Goal: Task Accomplishment & Management: Complete application form

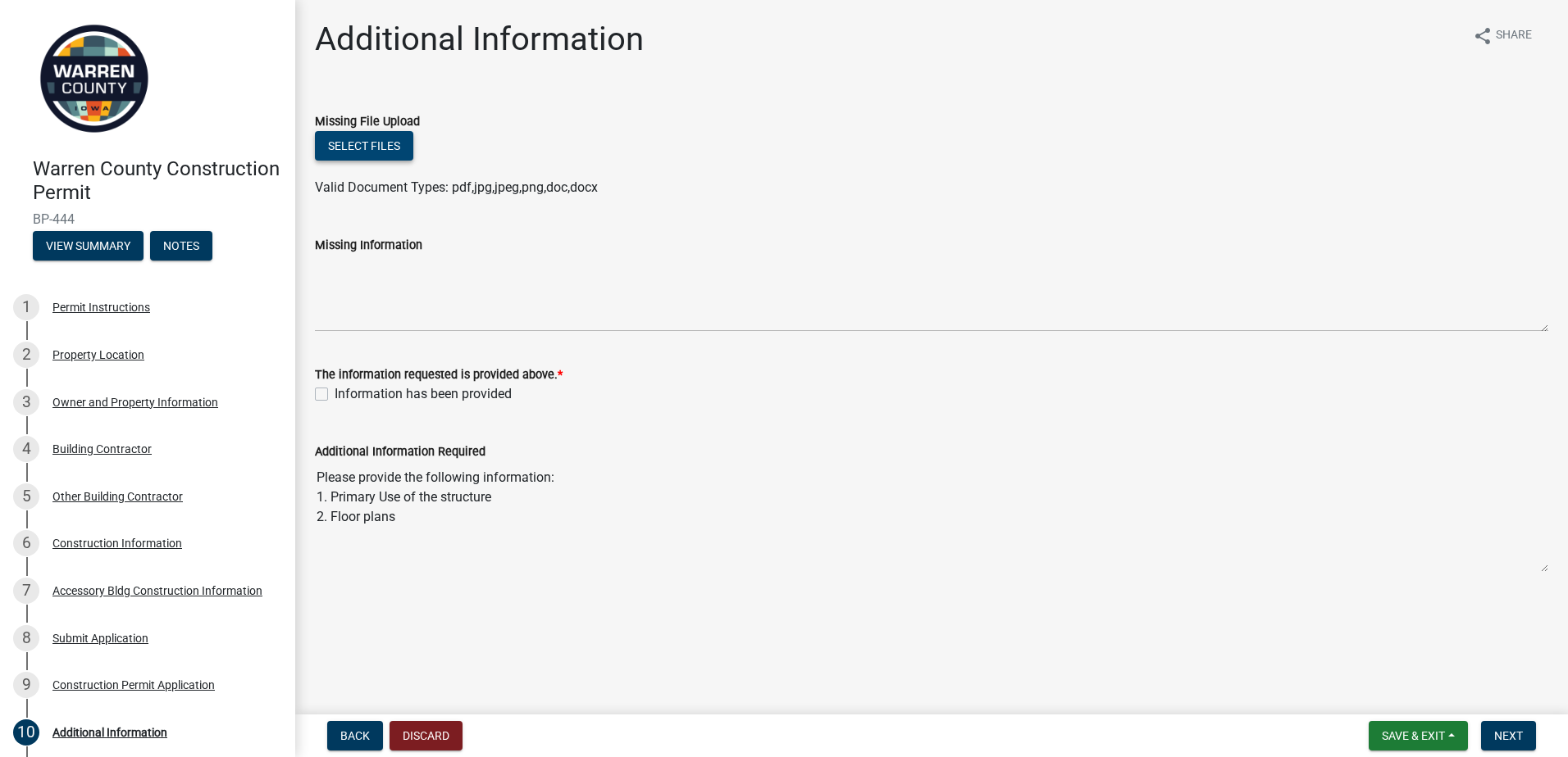
click at [372, 143] on button "Select files" at bounding box center [364, 146] width 99 height 29
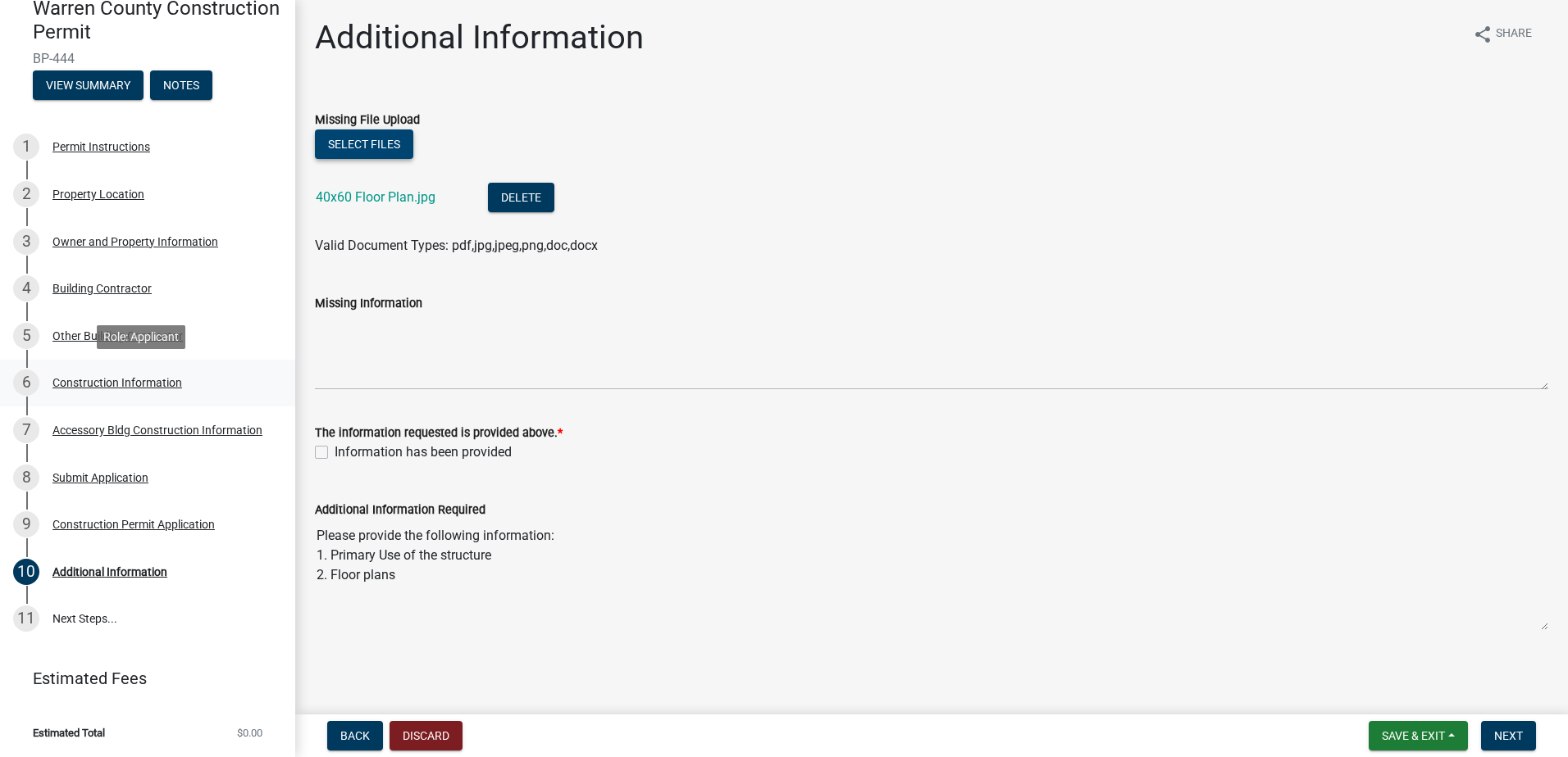
scroll to position [161, 0]
click at [100, 571] on div "Additional Information" at bounding box center [110, 571] width 115 height 11
click at [27, 574] on div "10" at bounding box center [26, 571] width 26 height 26
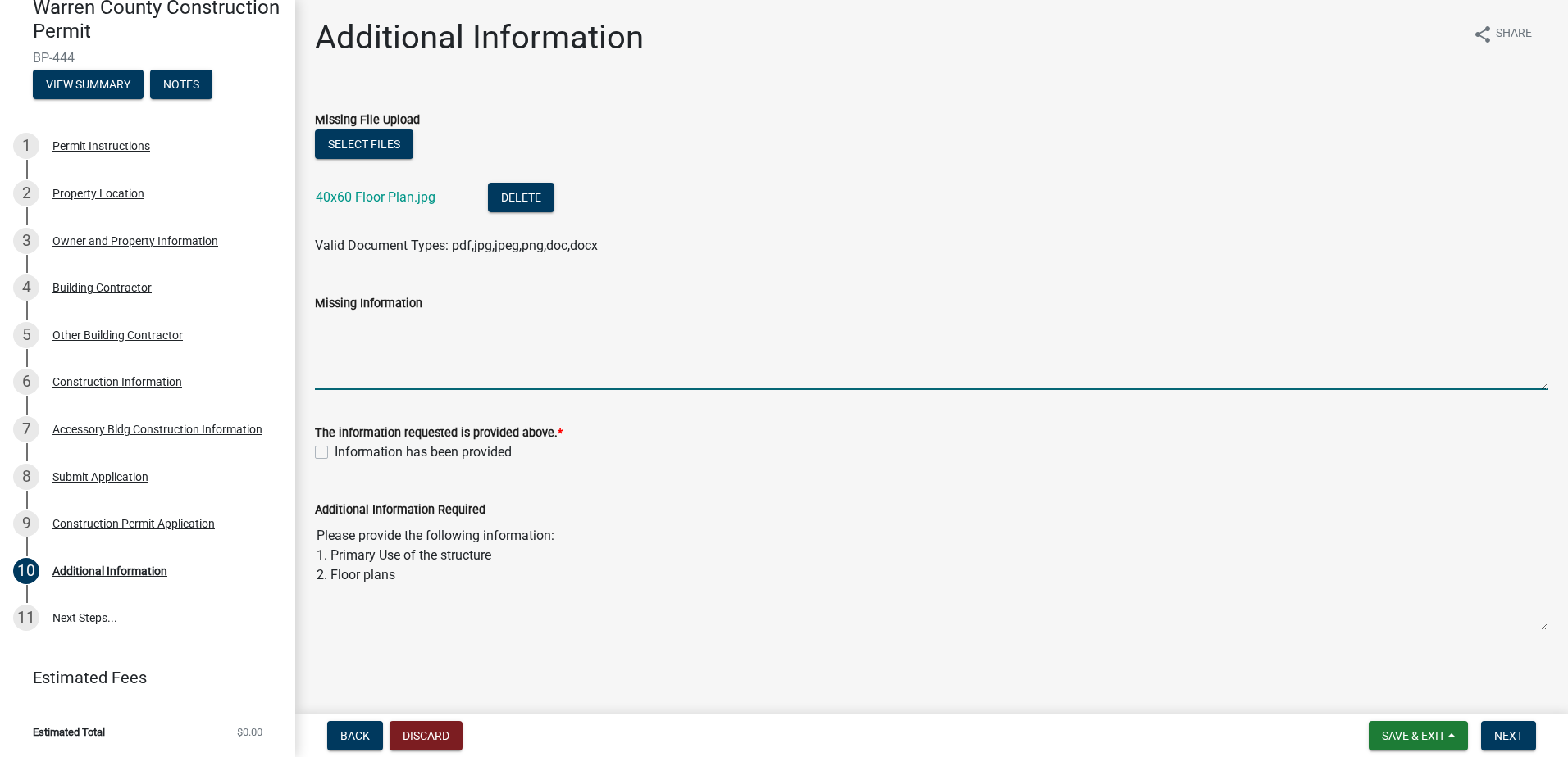
click at [329, 351] on textarea "Missing Information" at bounding box center [931, 352] width 1234 height 77
click at [810, 324] on textarea "The primary use for the structure is 50" at bounding box center [931, 352] width 1234 height 77
click at [959, 331] on textarea "The primary use for the structure is 50% storage and 50% shop space (I am an ow…" at bounding box center [931, 352] width 1234 height 77
type textarea "The primary use for the structure is 50% storage and 50% shop space (I am an ow…"
click at [334, 454] on label "Information has been provided" at bounding box center [423, 452] width 177 height 19
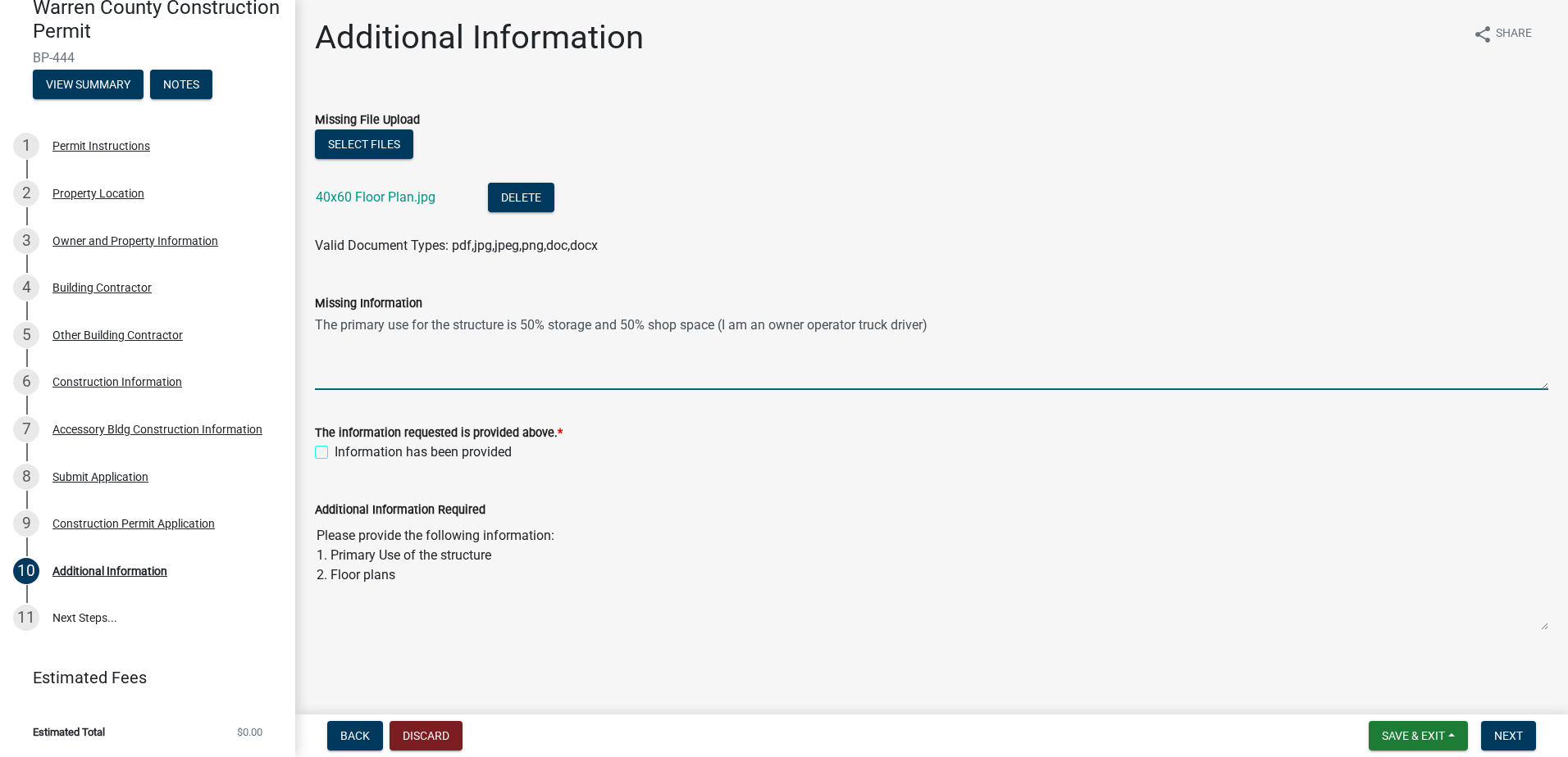
click at [334, 453] on input "Information has been provided" at bounding box center [340, 448] width 11 height 11
checkbox input "true"
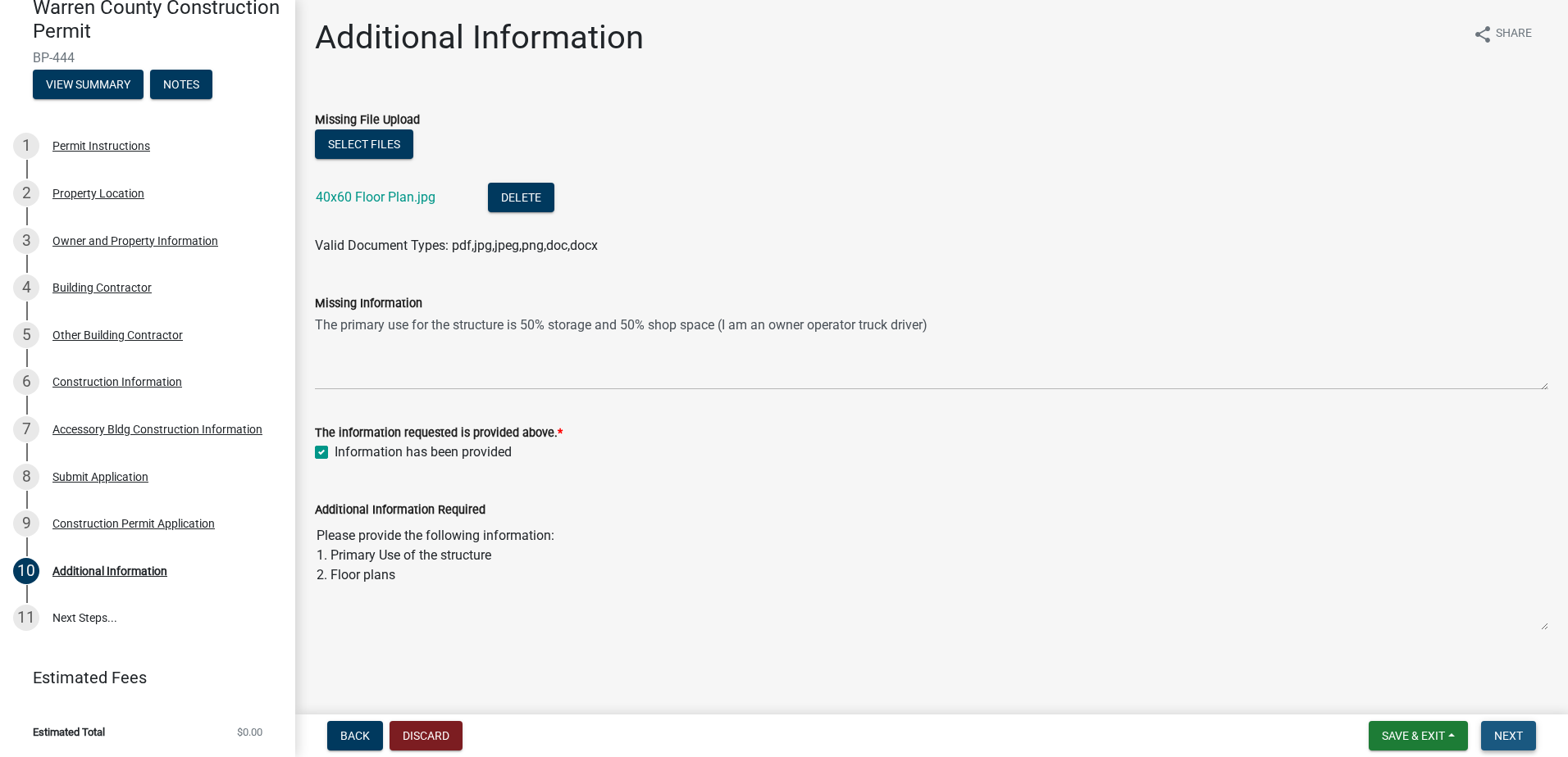
click at [1500, 734] on span "Next" at bounding box center [1508, 736] width 29 height 13
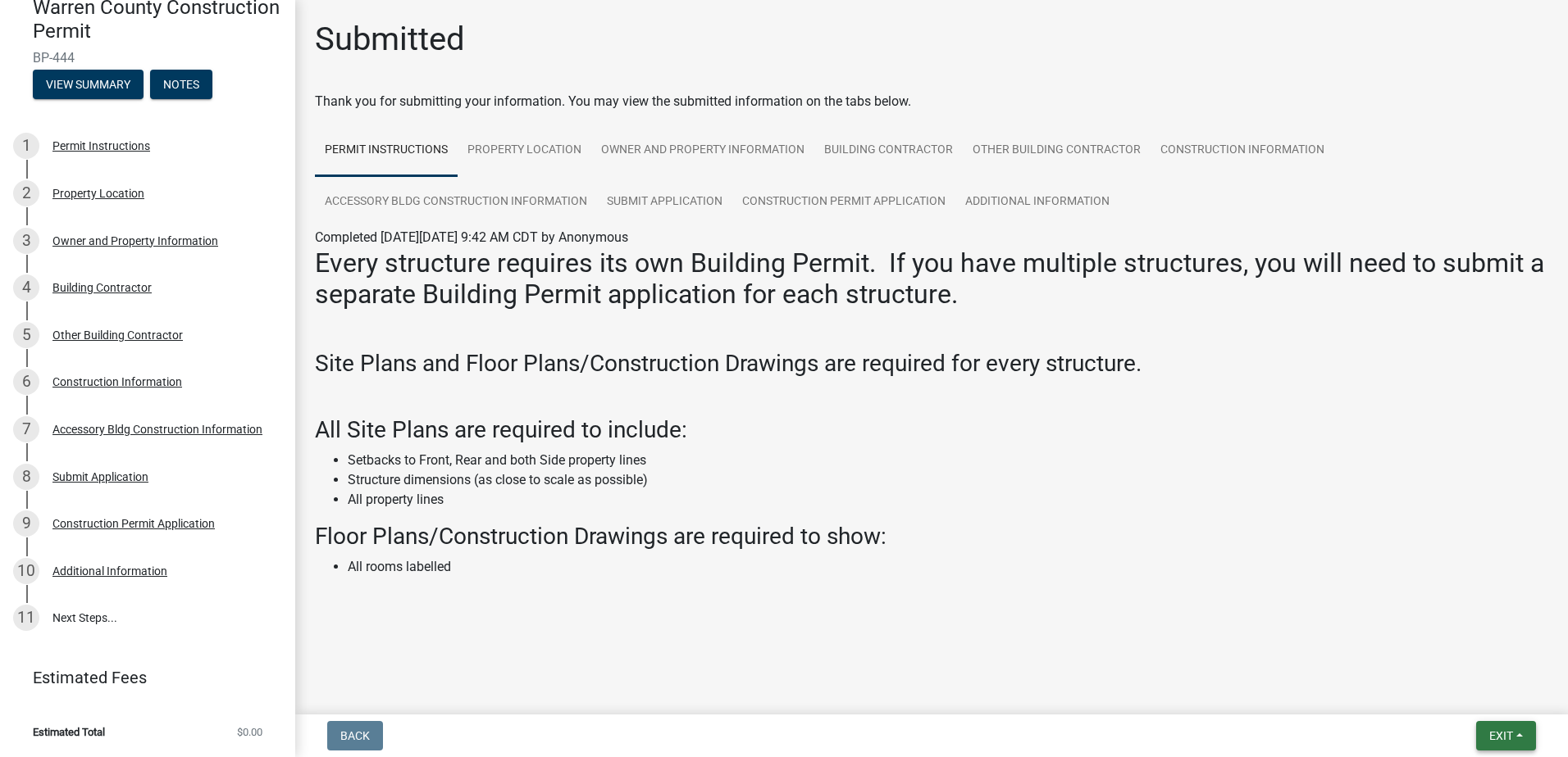
click at [1505, 735] on span "Exit" at bounding box center [1501, 736] width 24 height 13
click at [1440, 693] on button "Save & Exit" at bounding box center [1470, 693] width 131 height 40
